Goal: Information Seeking & Learning: Find specific fact

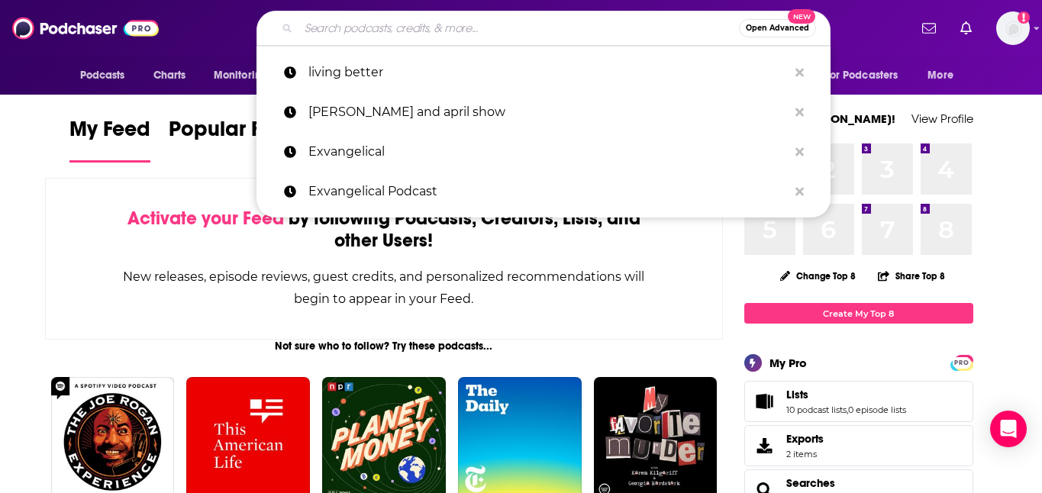
click at [357, 31] on input "Search podcasts, credits, & more..." at bounding box center [518, 28] width 440 height 24
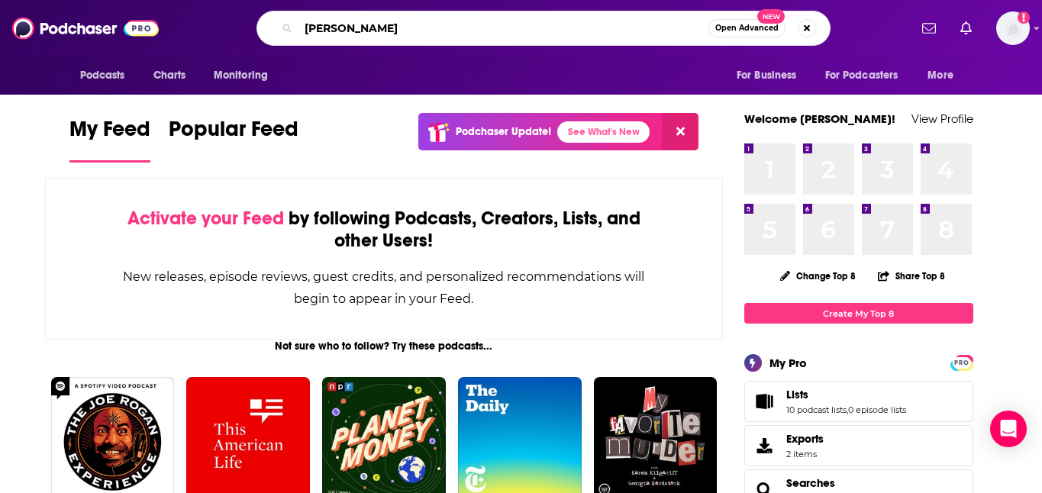
type input "[PERSON_NAME]"
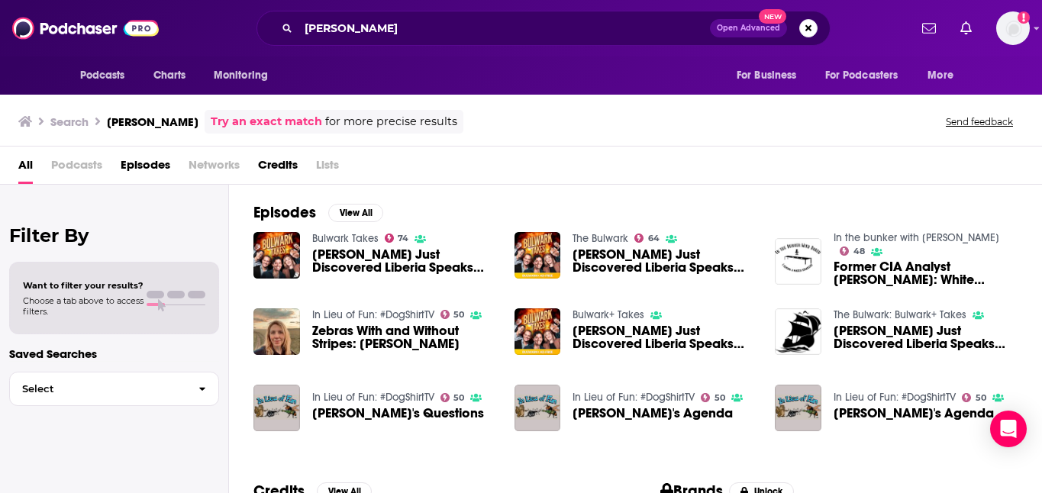
click at [233, 337] on div "Episodes View All Bulwark Takes 74 [PERSON_NAME] Just Discovered Liberia Speaks…" at bounding box center [635, 324] width 813 height 279
click at [147, 166] on span "Episodes" at bounding box center [146, 168] width 50 height 31
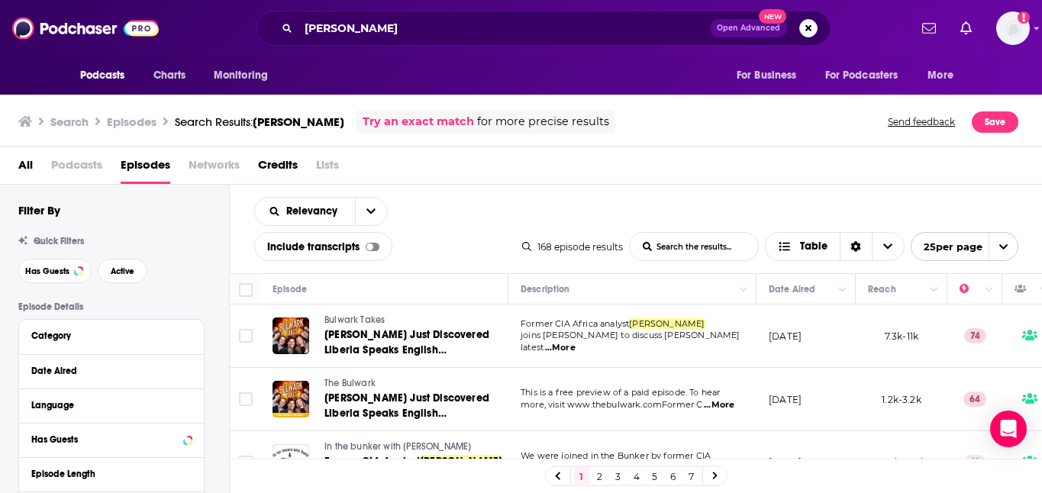
click at [469, 227] on div "Relevancy List Search Input Search the results... Include transcripts Table" at bounding box center [388, 229] width 268 height 64
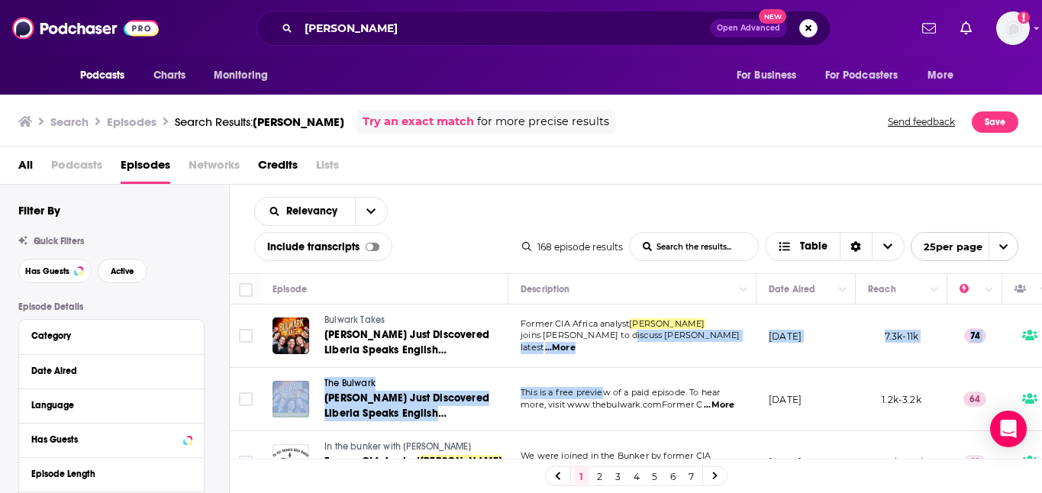
drag, startPoint x: 601, startPoint y: 399, endPoint x: 623, endPoint y: 338, distance: 64.7
click at [617, 355] on td "Former CIA Africa analyst [PERSON_NAME] joins [PERSON_NAME] to discuss [PERSON_…" at bounding box center [632, 336] width 248 height 63
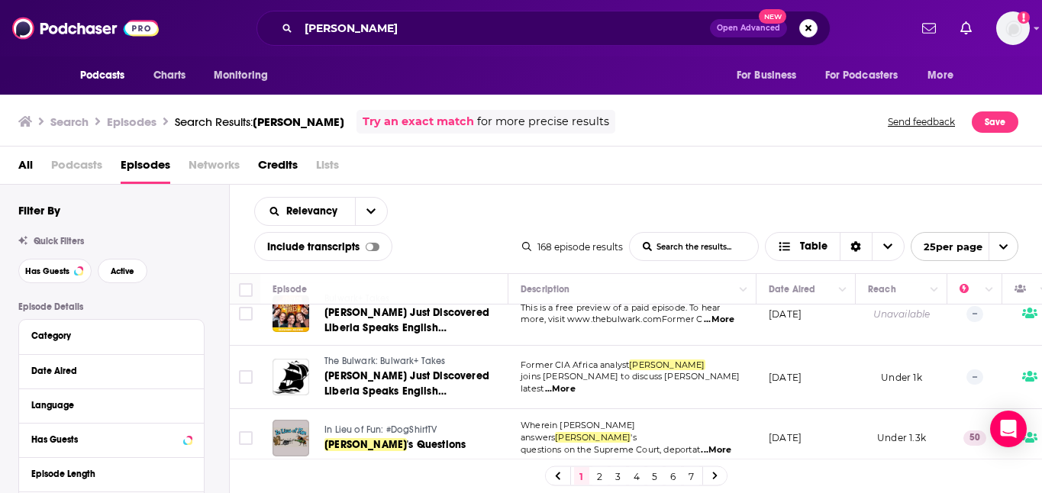
scroll to position [305, 0]
